Goal: Information Seeking & Learning: Understand process/instructions

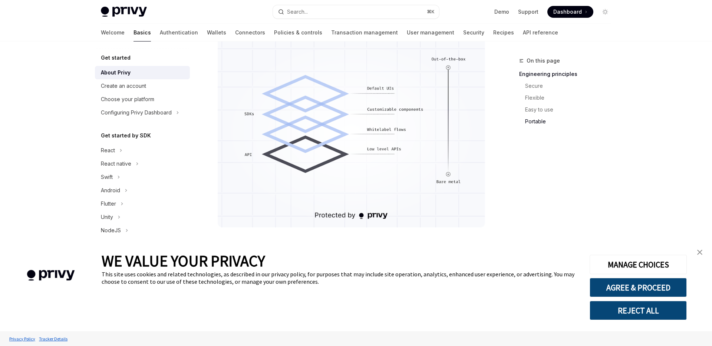
scroll to position [633, 0]
click at [126, 87] on div "Create an account" at bounding box center [123, 86] width 45 height 9
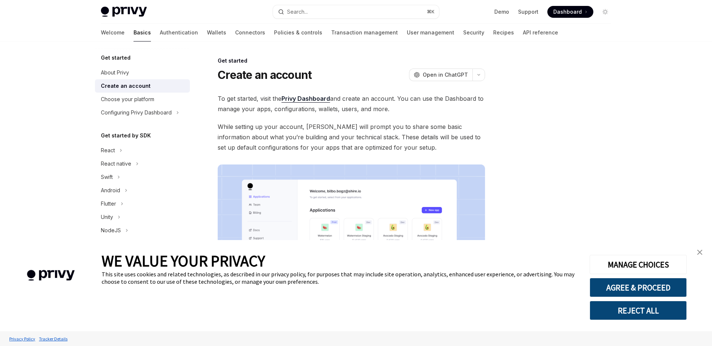
click at [700, 253] on img "close banner" at bounding box center [699, 252] width 5 height 5
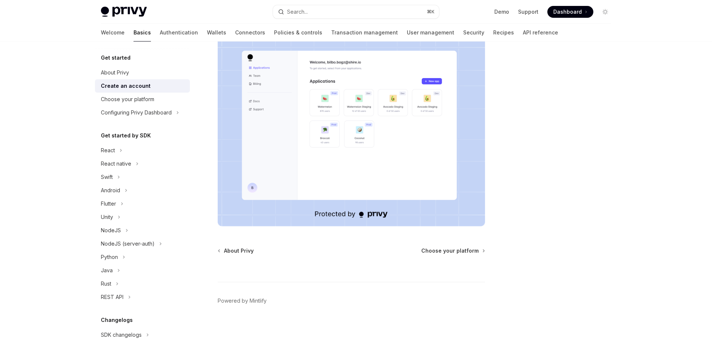
scroll to position [128, 0]
click at [132, 98] on div "Choose your platform" at bounding box center [127, 99] width 53 height 9
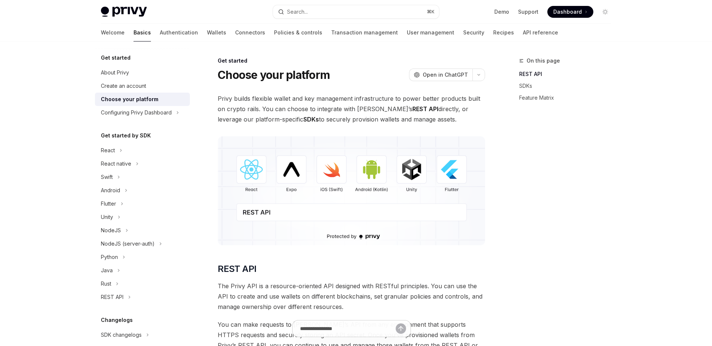
click at [606, 190] on div "On this page REST API SDKs Feature Matrix" at bounding box center [560, 201] width 113 height 290
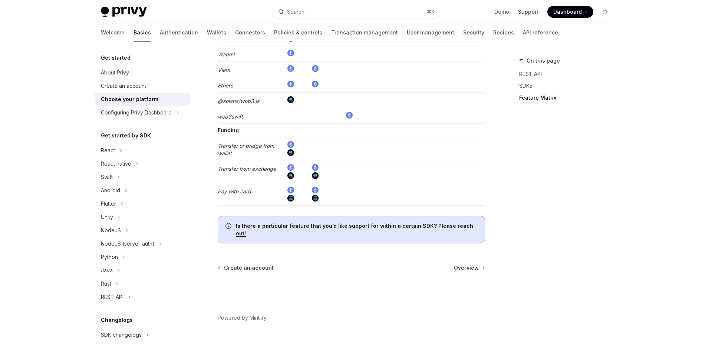
scroll to position [1442, 0]
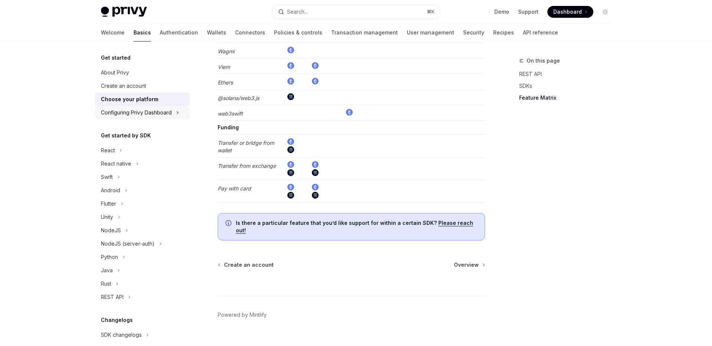
click at [137, 106] on button "Configuring Privy Dashboard" at bounding box center [142, 112] width 95 height 13
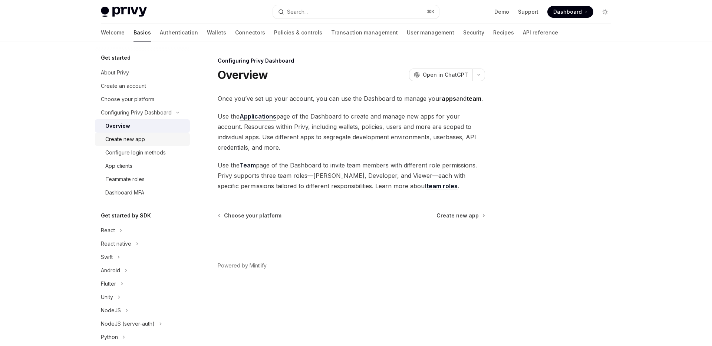
click at [123, 143] on div "Create new app" at bounding box center [125, 139] width 40 height 9
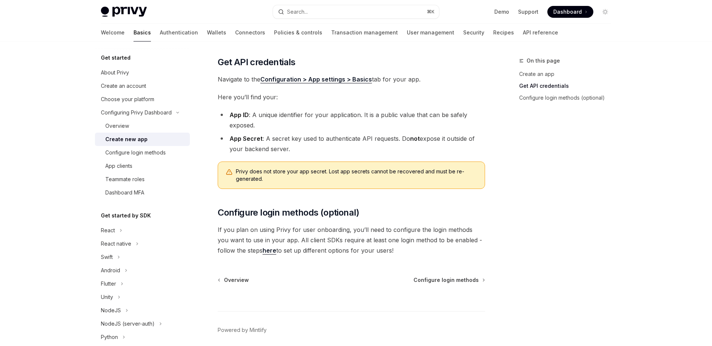
scroll to position [186, 0]
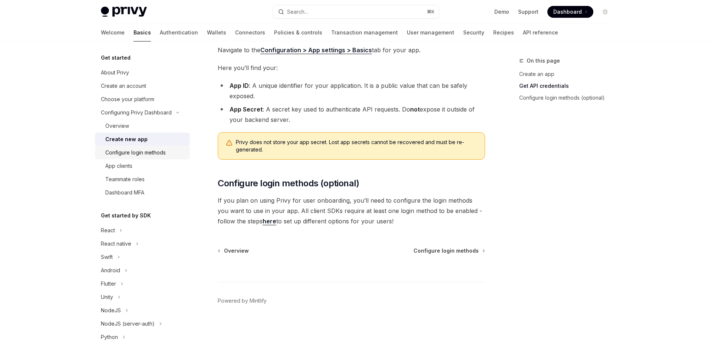
click at [125, 153] on div "Configure login methods" at bounding box center [135, 152] width 60 height 9
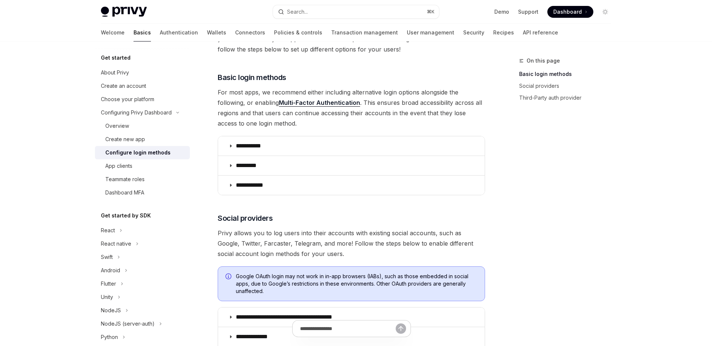
scroll to position [71, 0]
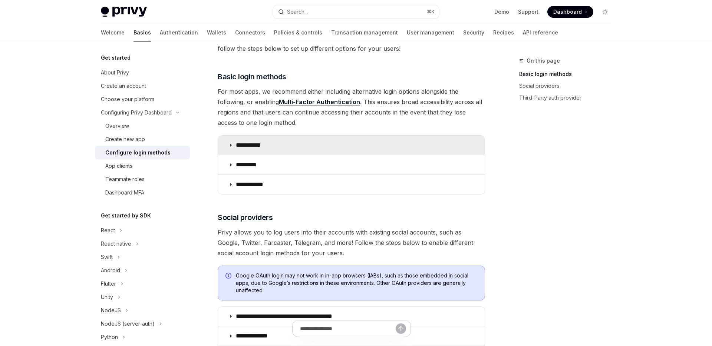
click at [255, 139] on summary "**********" at bounding box center [351, 145] width 266 height 19
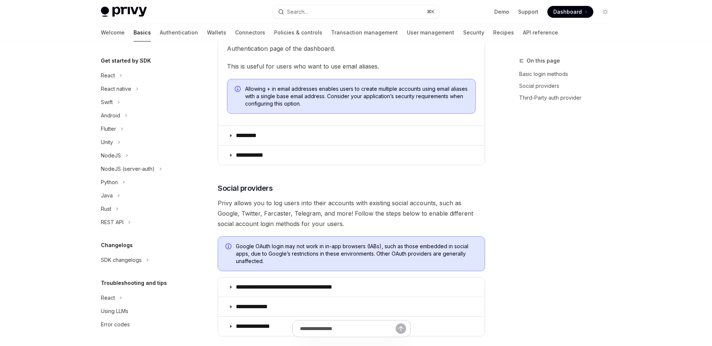
scroll to position [317, 0]
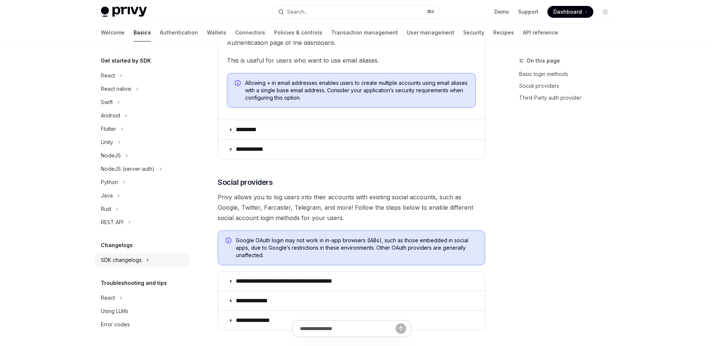
click at [132, 261] on div "SDK changelogs" at bounding box center [121, 260] width 41 height 9
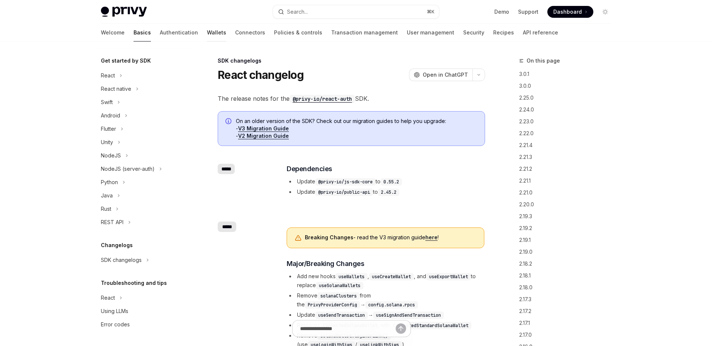
click at [207, 33] on link "Wallets" at bounding box center [216, 33] width 19 height 18
type textarea "*"
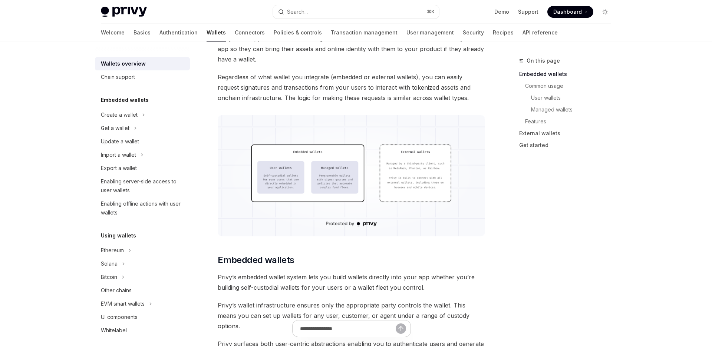
scroll to position [188, 0]
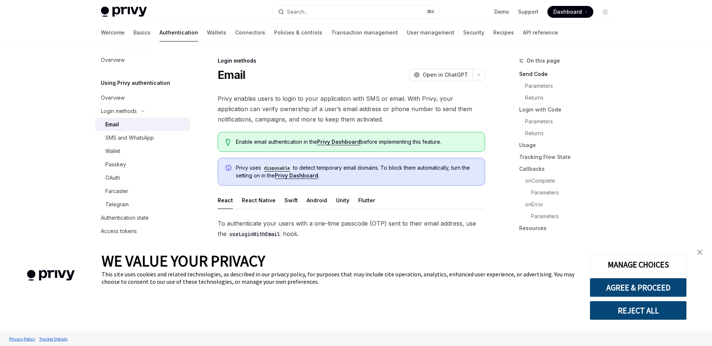
type textarea "*"
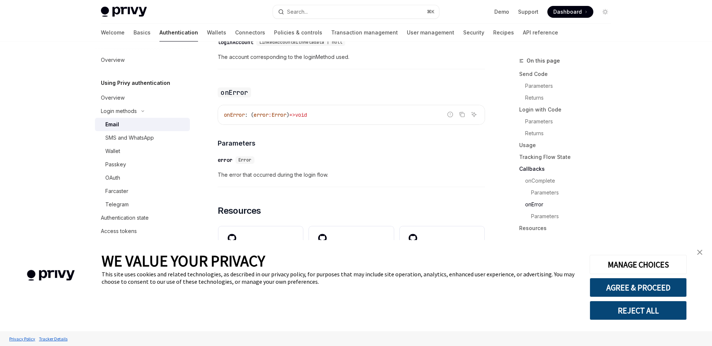
scroll to position [1512, 0]
